Goal: Task Accomplishment & Management: Use online tool/utility

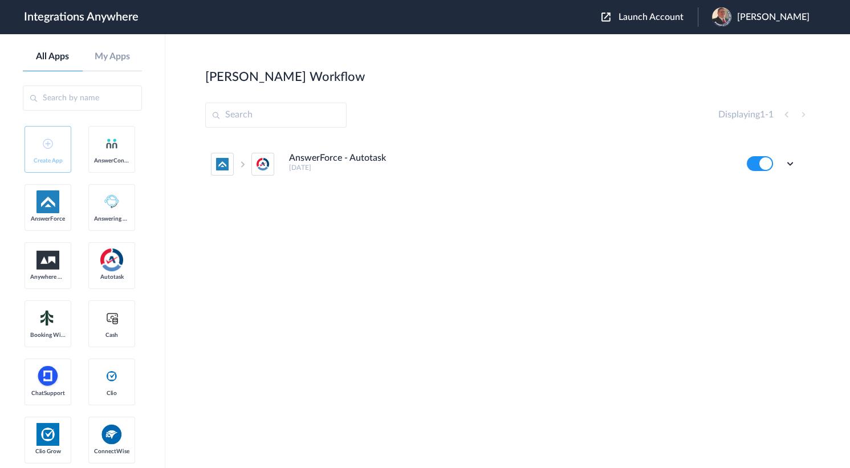
click at [657, 13] on span "Launch Account" at bounding box center [650, 17] width 65 height 9
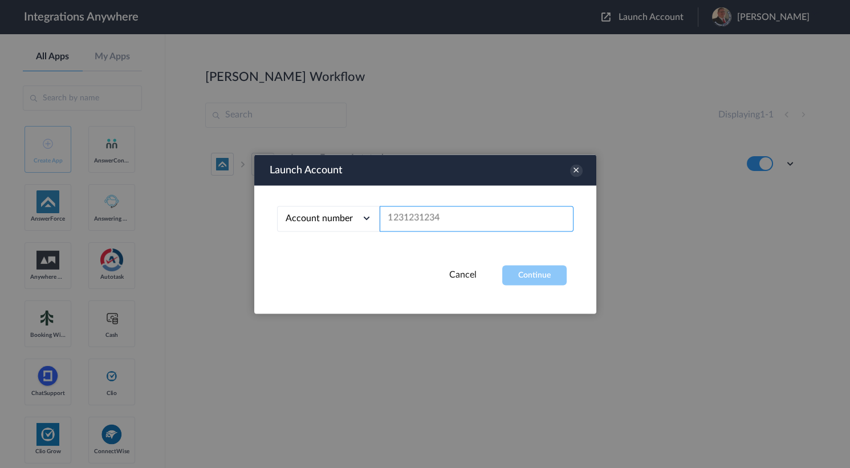
click at [422, 219] on input "text" at bounding box center [477, 219] width 194 height 26
paste input "2482750441"
type input "2482750441"
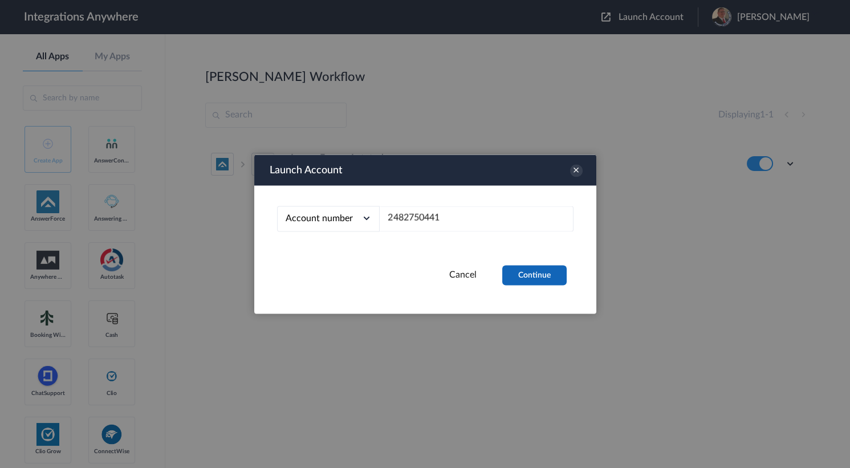
click at [542, 279] on button "Continue" at bounding box center [534, 275] width 64 height 20
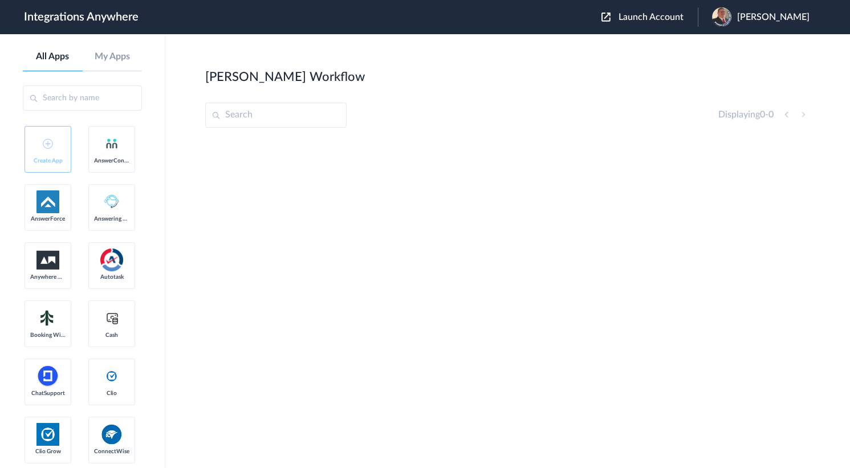
click at [754, 14] on span "[PERSON_NAME]" at bounding box center [773, 17] width 72 height 11
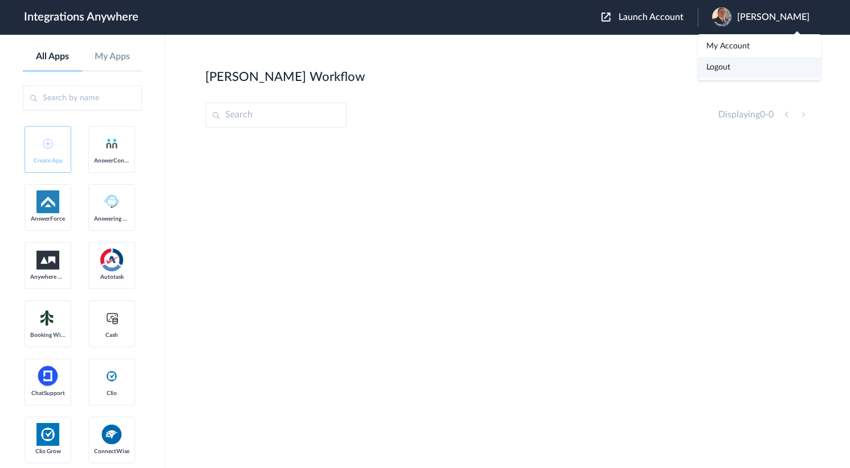
click at [718, 67] on link "Logout" at bounding box center [718, 67] width 24 height 8
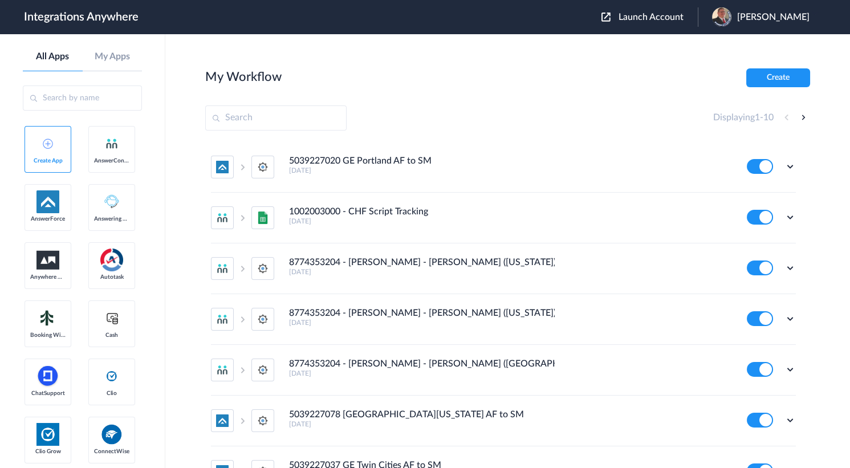
click at [633, 11] on div "Launch Account [PERSON_NAME] My Account Logout" at bounding box center [710, 16] width 219 height 19
click at [626, 20] on span "Launch Account" at bounding box center [650, 17] width 65 height 9
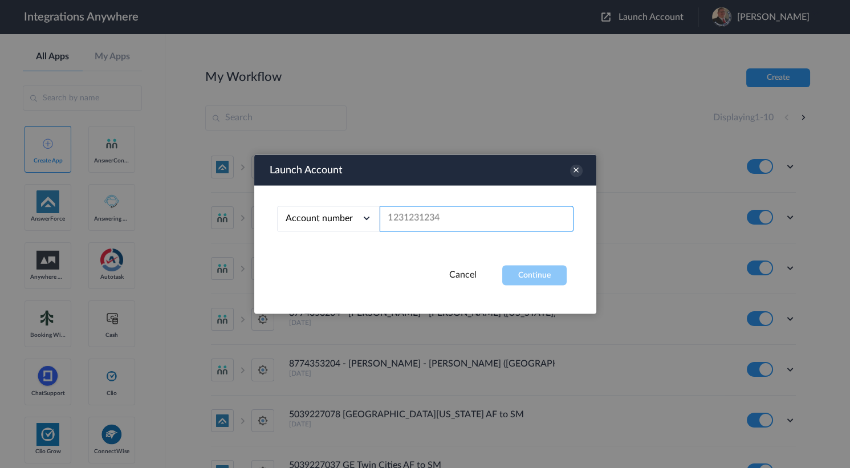
click at [423, 218] on input "text" at bounding box center [477, 219] width 194 height 26
paste input "2482750441"
type input "2482750441"
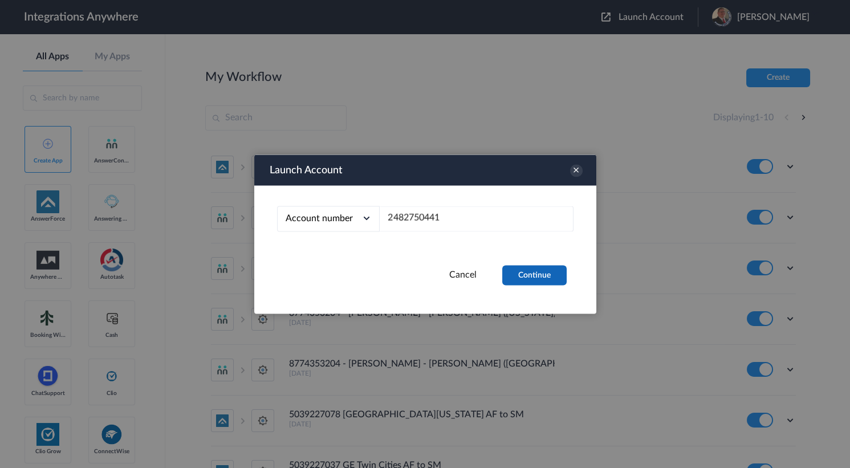
click at [535, 273] on button "Continue" at bounding box center [534, 275] width 64 height 20
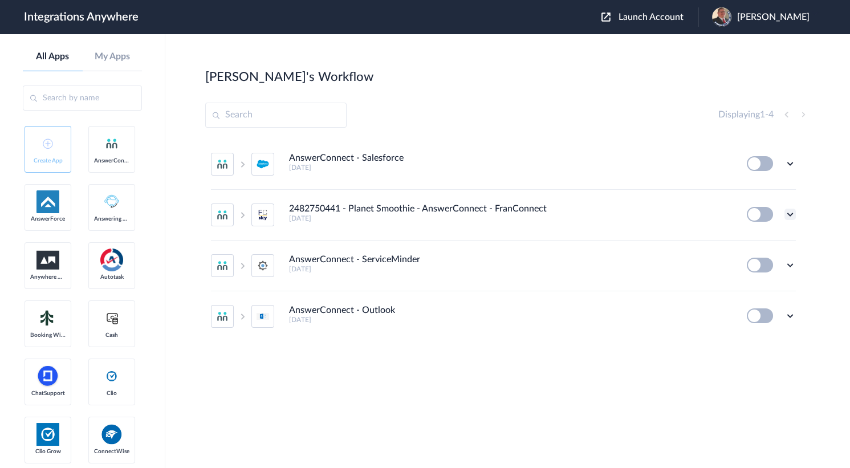
click at [788, 216] on icon at bounding box center [789, 214] width 11 height 11
click at [762, 244] on li "Edit" at bounding box center [758, 240] width 74 height 21
click at [407, 80] on div "[PERSON_NAME]'s Workflow Create" at bounding box center [507, 76] width 605 height 16
click at [531, 70] on div "[PERSON_NAME]'s Workflow Create" at bounding box center [507, 76] width 605 height 16
click at [496, 70] on div "[PERSON_NAME]'s Workflow Create" at bounding box center [507, 76] width 605 height 16
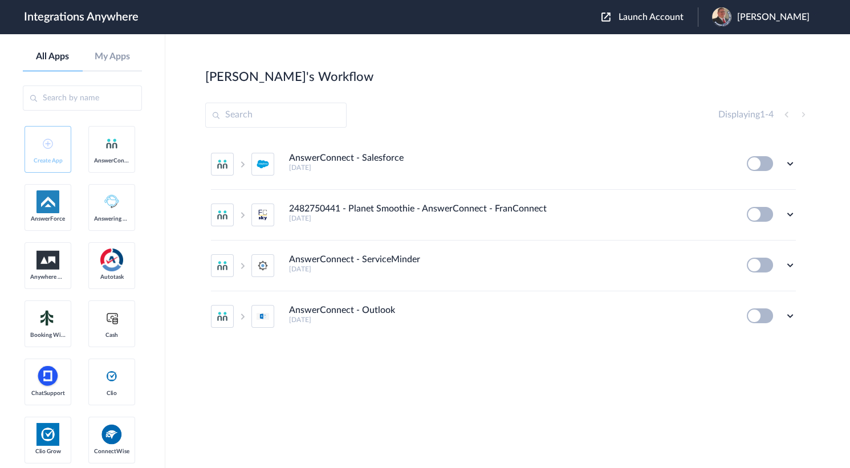
click at [450, 82] on div "[PERSON_NAME]'s Workflow Create" at bounding box center [507, 76] width 605 height 16
click at [554, 94] on section "[PERSON_NAME]'s Workflow Create Displaying 1 - 4 AnswerConnect - Salesforce [DA…" at bounding box center [507, 285] width 605 height 434
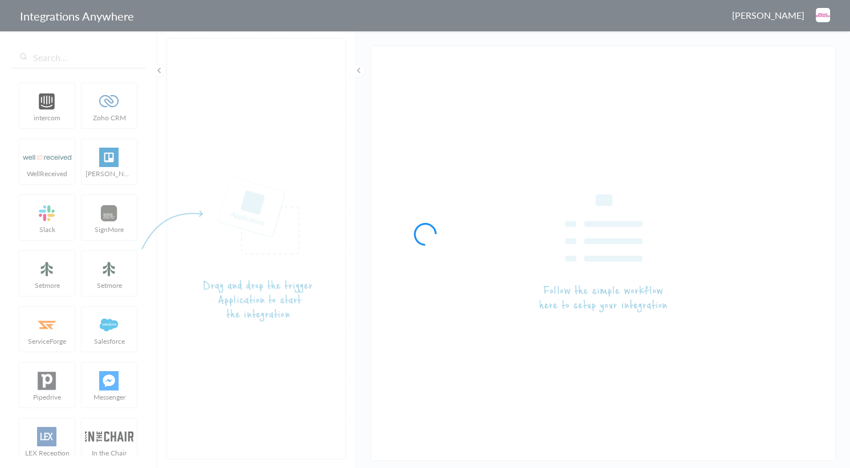
type input "2482750441 - Planet Smoothie - AnswerConnect - FranConnect"
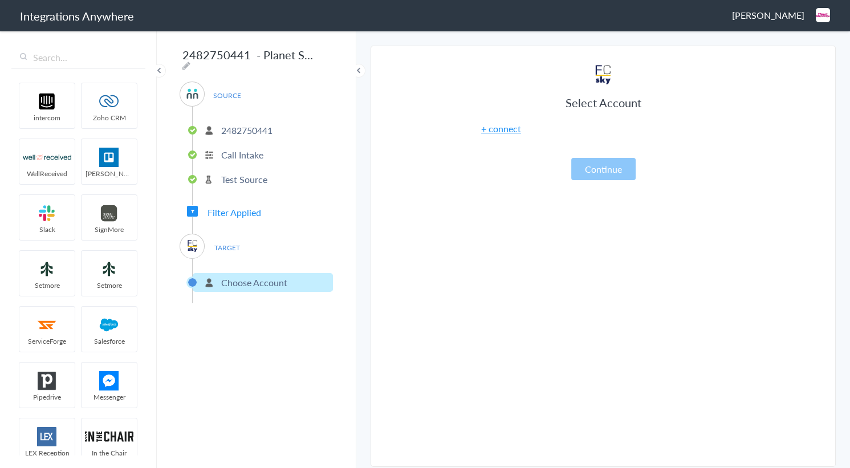
click at [497, 129] on link "+ connect" at bounding box center [501, 128] width 40 height 13
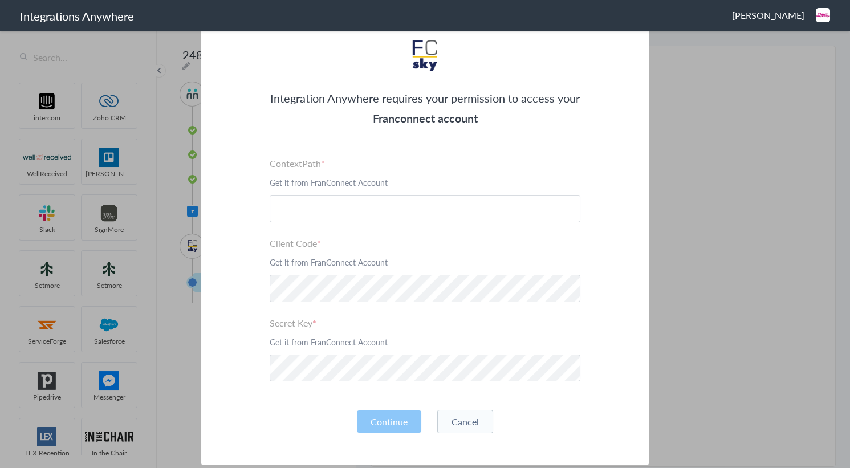
scroll to position [107, 0]
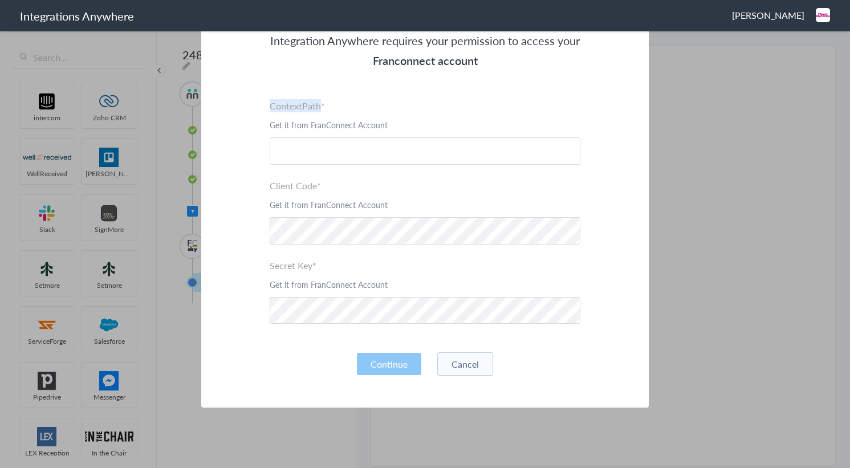
drag, startPoint x: 259, startPoint y: 103, endPoint x: 459, endPoint y: 94, distance: 199.6
click at [459, 94] on div "Integration Anywhere requires your permission to access your Franconnect accoun…" at bounding box center [424, 181] width 447 height 452
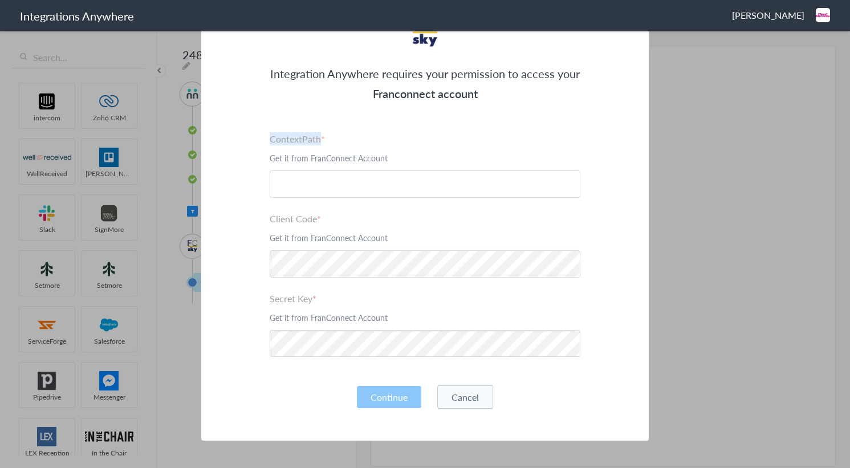
scroll to position [55, 0]
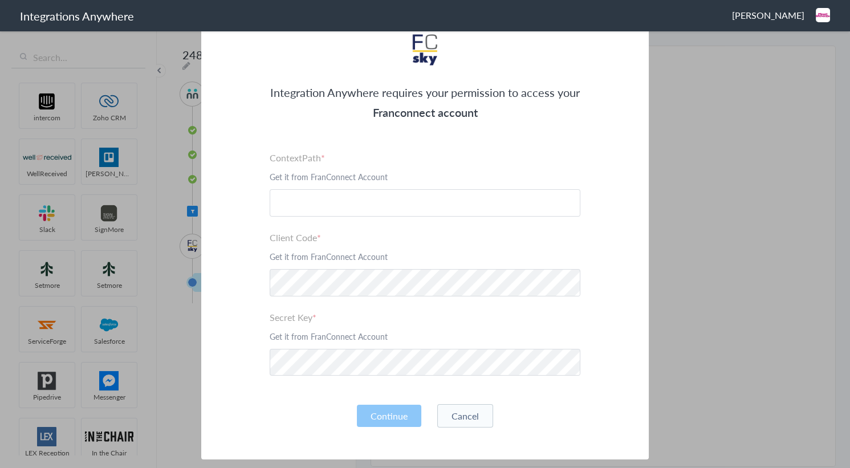
click at [311, 108] on h3 "Franconnect account" at bounding box center [425, 113] width 311 height 20
drag, startPoint x: 279, startPoint y: 113, endPoint x: 543, endPoint y: 164, distance: 268.6
click at [543, 164] on div "Integration Anywhere requires your permission to access your Franconnect accoun…" at bounding box center [424, 233] width 447 height 452
click at [423, 121] on h3 "Franconnect account" at bounding box center [425, 113] width 311 height 20
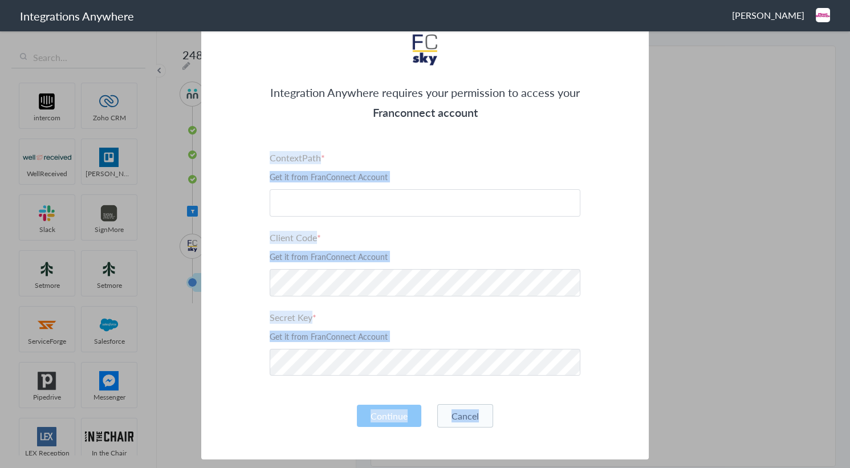
drag, startPoint x: 262, startPoint y: 156, endPoint x: 550, endPoint y: 382, distance: 366.9
click at [550, 382] on div "Integration Anywhere requires your permission to access your Franconnect accoun…" at bounding box center [424, 233] width 447 height 452
click at [374, 214] on input "text" at bounding box center [425, 202] width 311 height 27
click at [289, 144] on div "Integration Anywhere requires your permission to access your Franconnect accoun…" at bounding box center [424, 233] width 447 height 452
